Goal: Check status: Check status

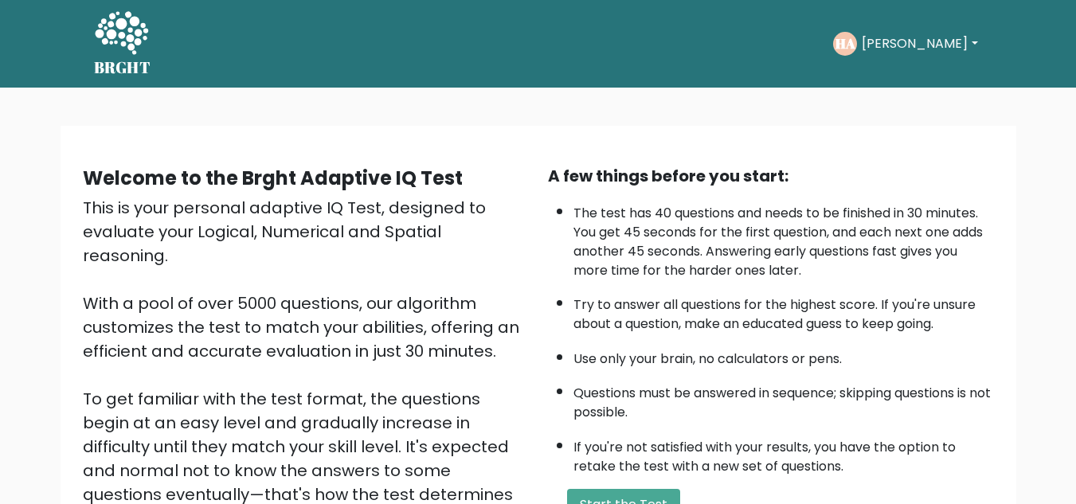
click at [932, 41] on button "[PERSON_NAME]" at bounding box center [919, 43] width 125 height 21
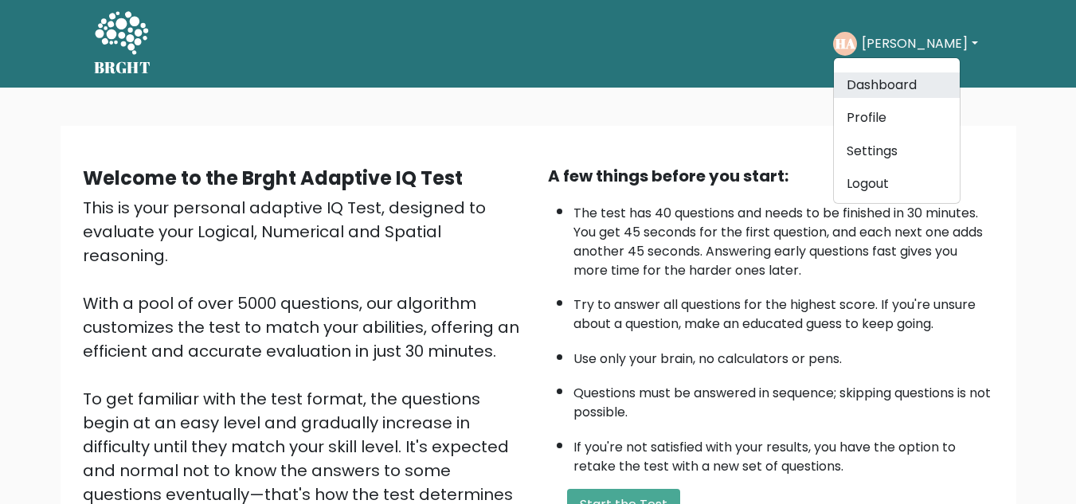
click at [923, 73] on link "Dashboard" at bounding box center [897, 85] width 126 height 25
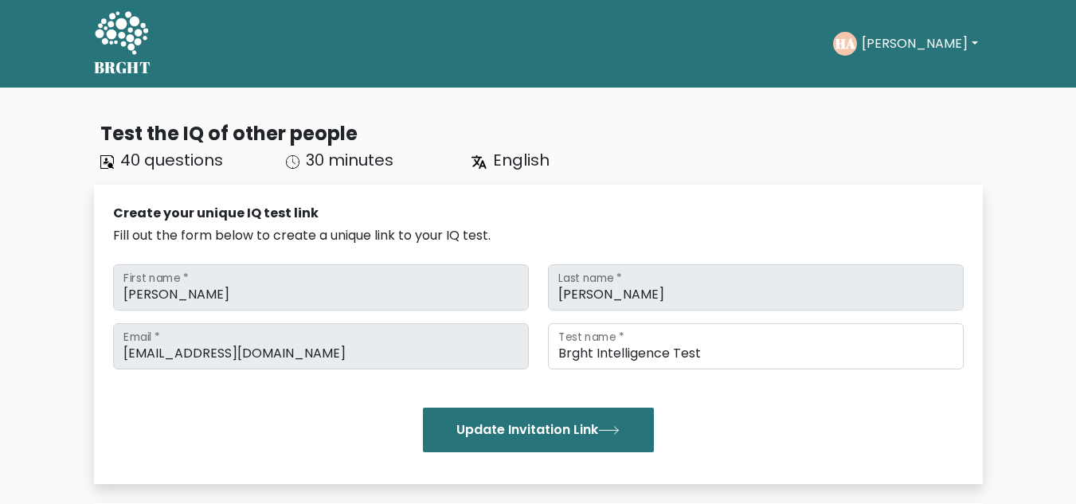
click at [950, 39] on button "[PERSON_NAME]" at bounding box center [919, 43] width 125 height 21
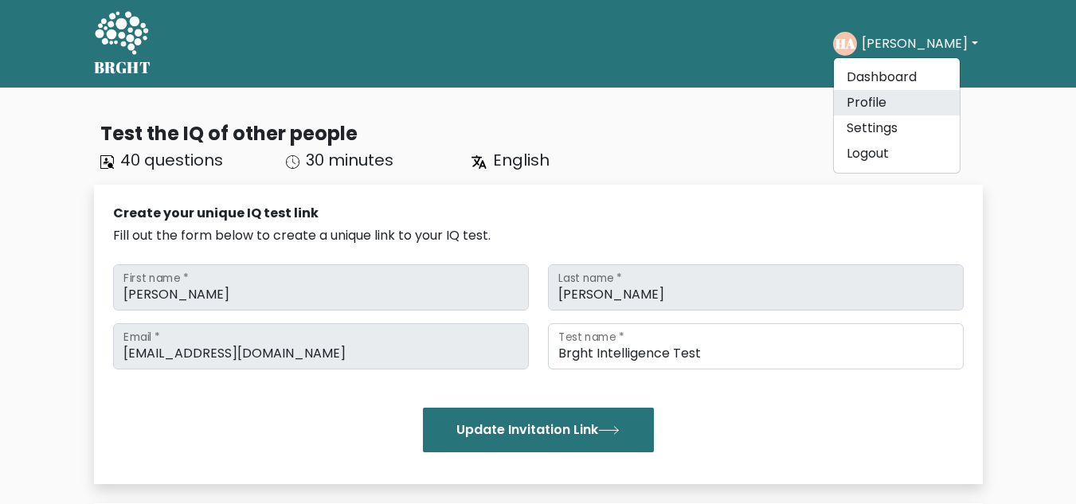
click at [919, 114] on link "Profile" at bounding box center [897, 102] width 126 height 25
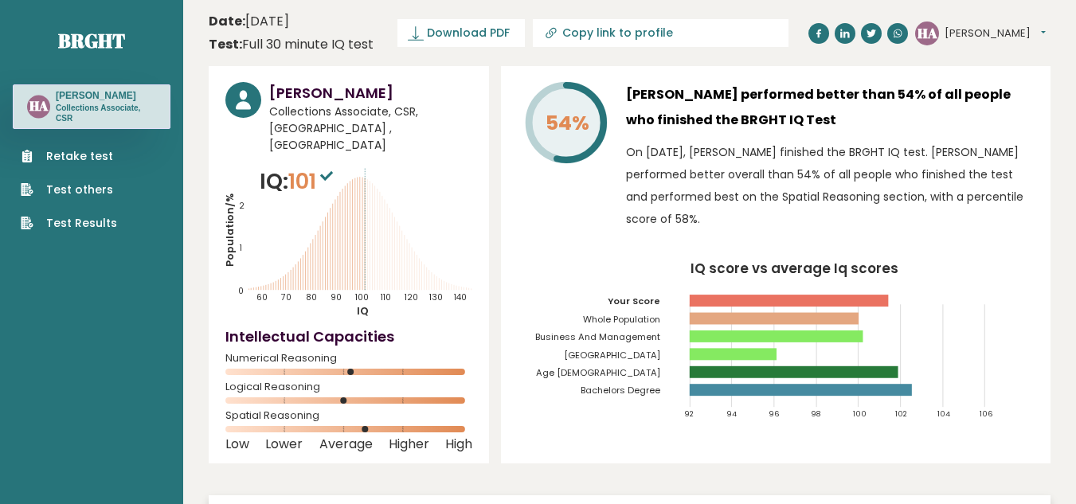
click at [88, 218] on link "Test Results" at bounding box center [69, 223] width 96 height 17
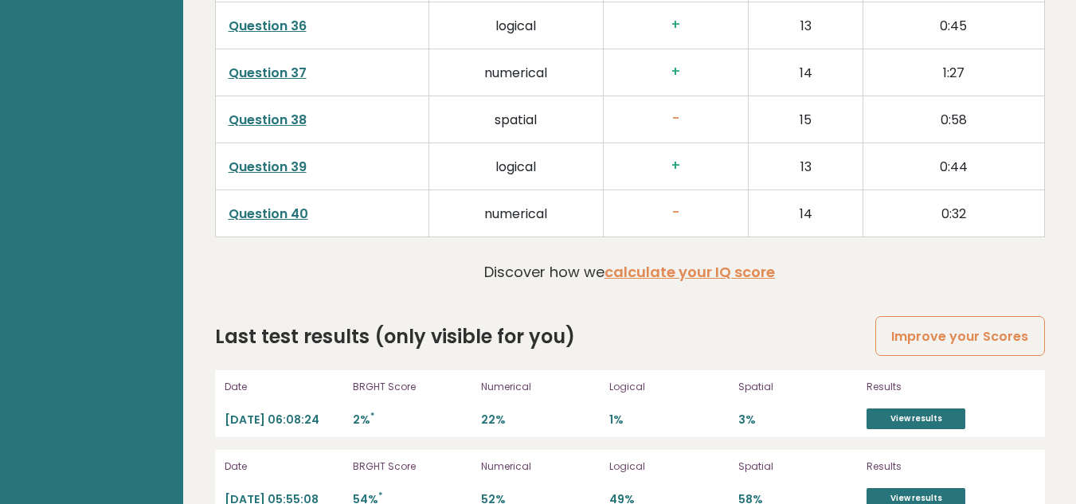
scroll to position [4243, 0]
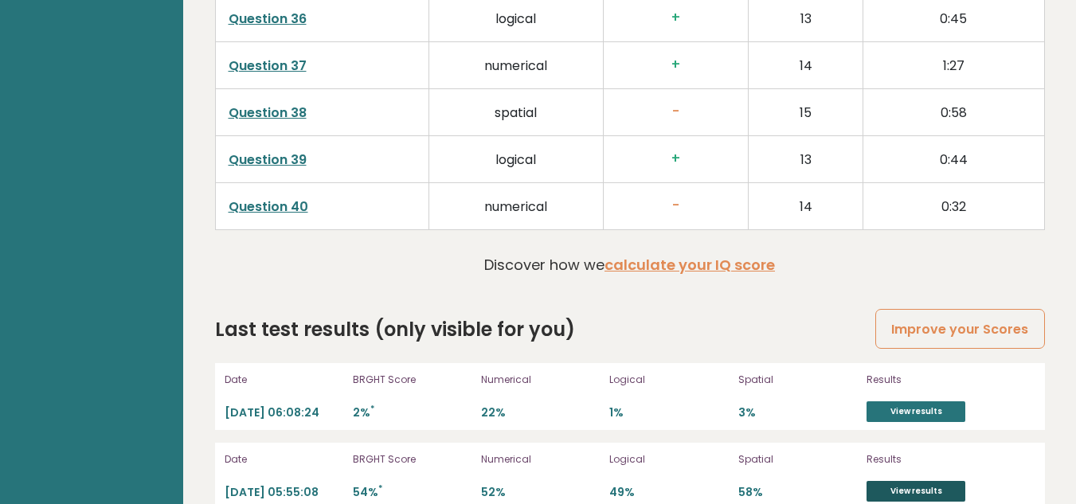
click at [937, 481] on link "View results" at bounding box center [916, 491] width 99 height 21
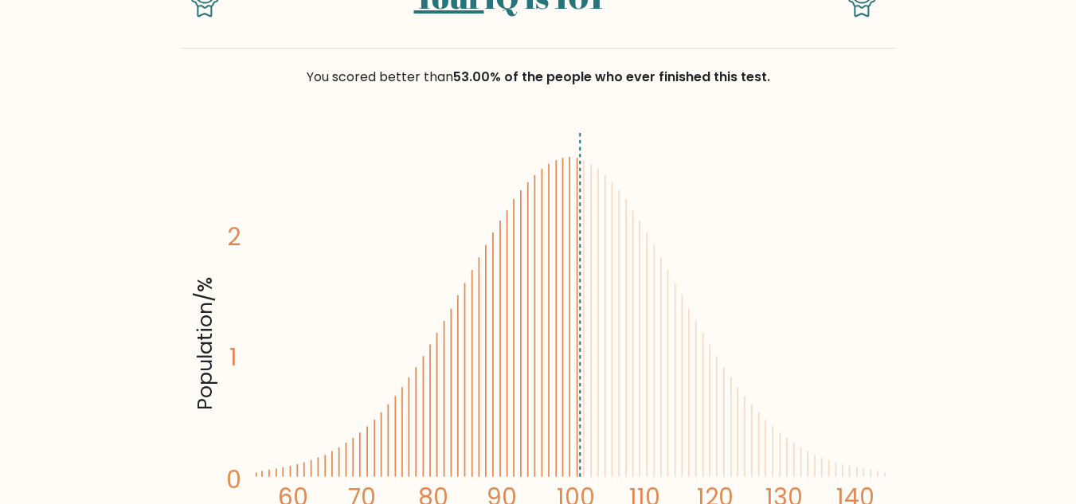
scroll to position [159, 0]
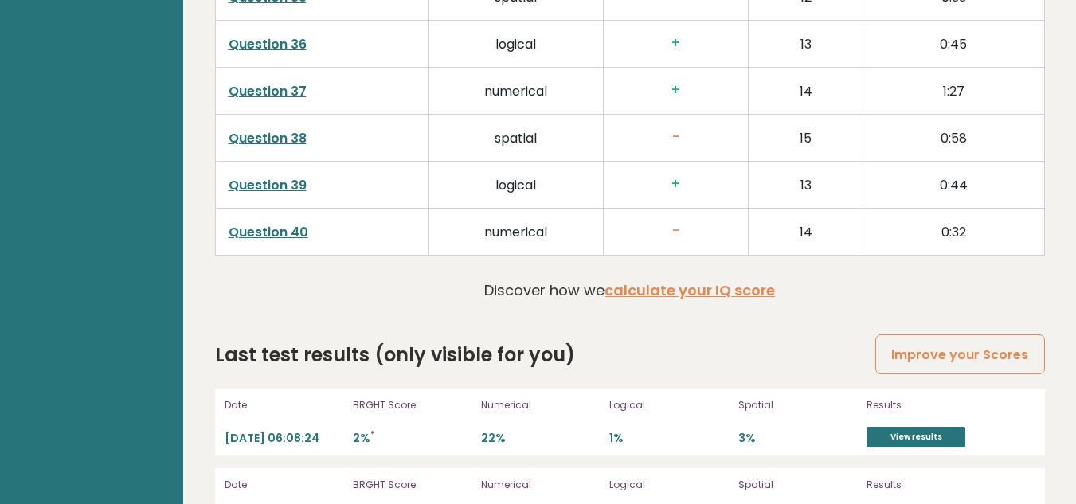
scroll to position [4243, 0]
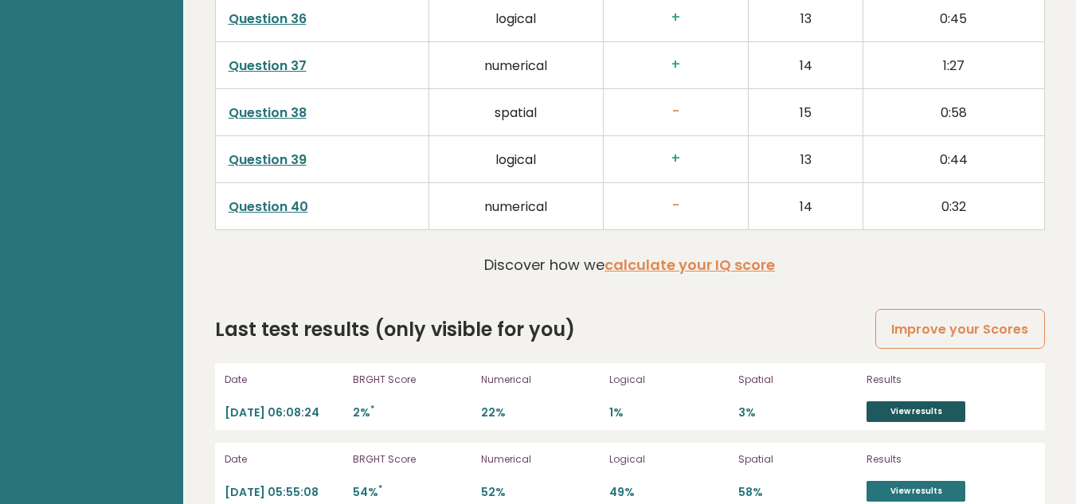
click at [900, 402] on link "View results" at bounding box center [916, 412] width 99 height 21
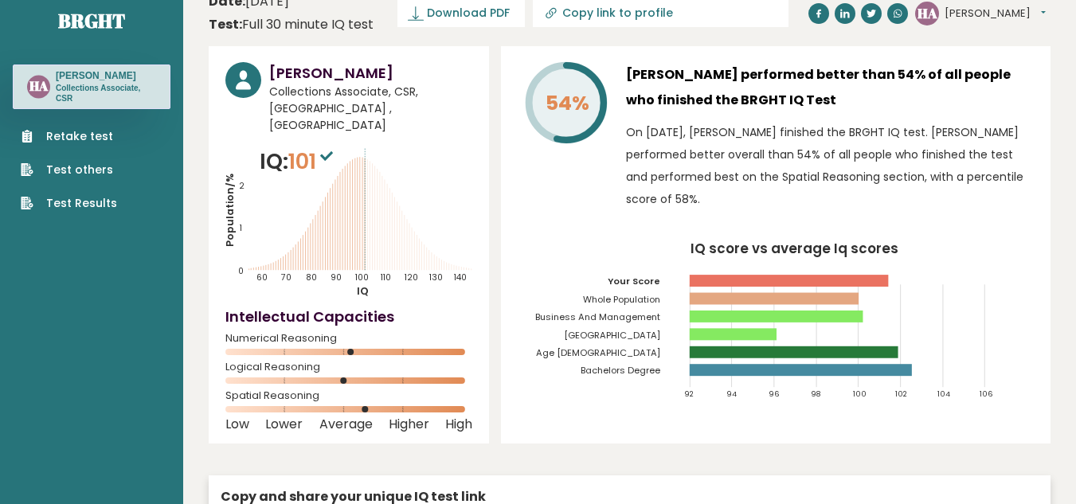
scroll to position [0, 0]
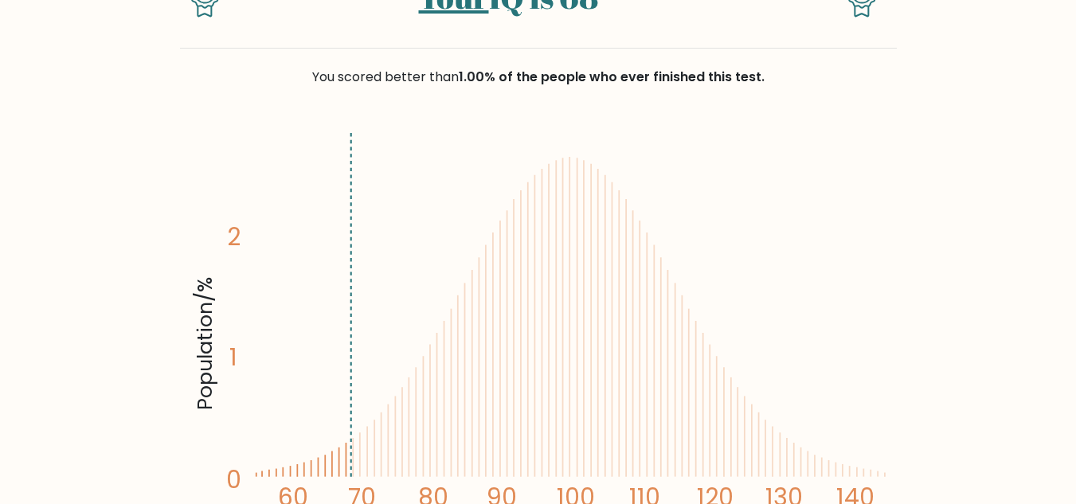
scroll to position [80, 0]
